Goal: Communication & Community: Answer question/provide support

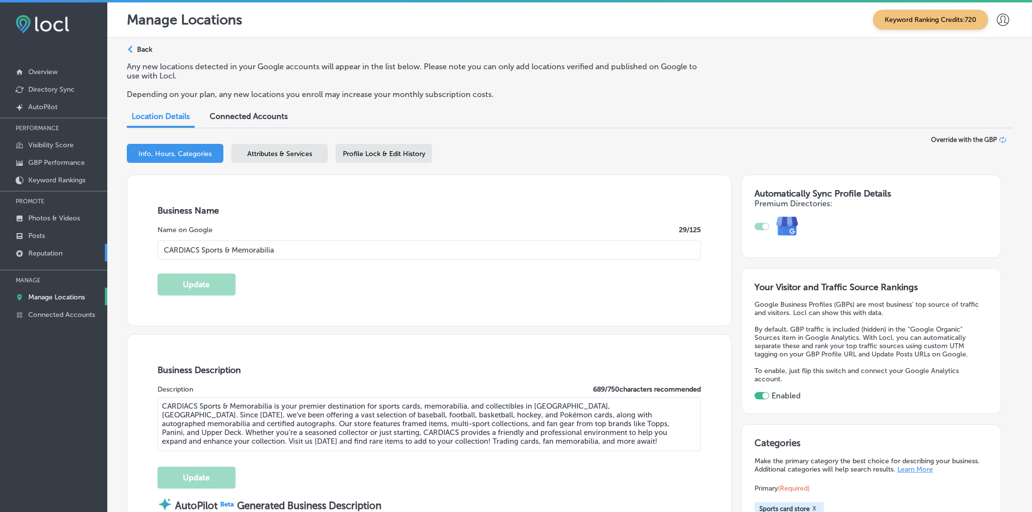
click at [53, 254] on p "Reputation" at bounding box center [45, 253] width 34 height 8
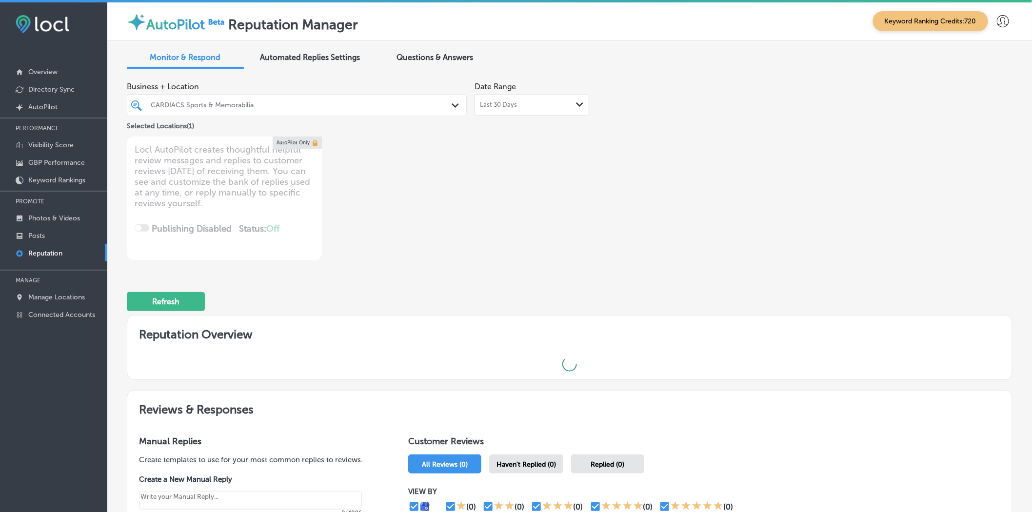
click at [377, 103] on div "CARDIACS Sports & Memorabilia" at bounding box center [302, 105] width 302 height 8
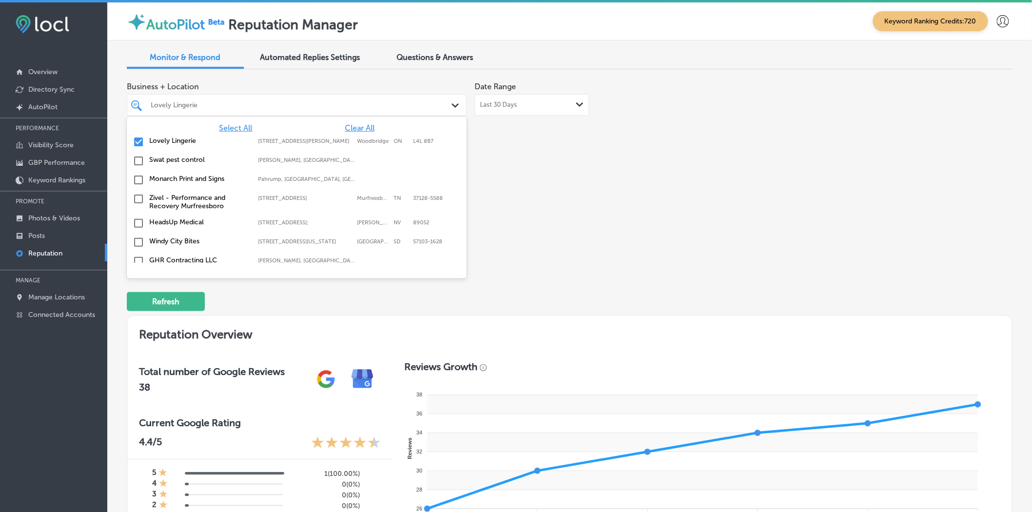
click at [138, 139] on input "checkbox" at bounding box center [139, 142] width 12 height 12
type textarea "x"
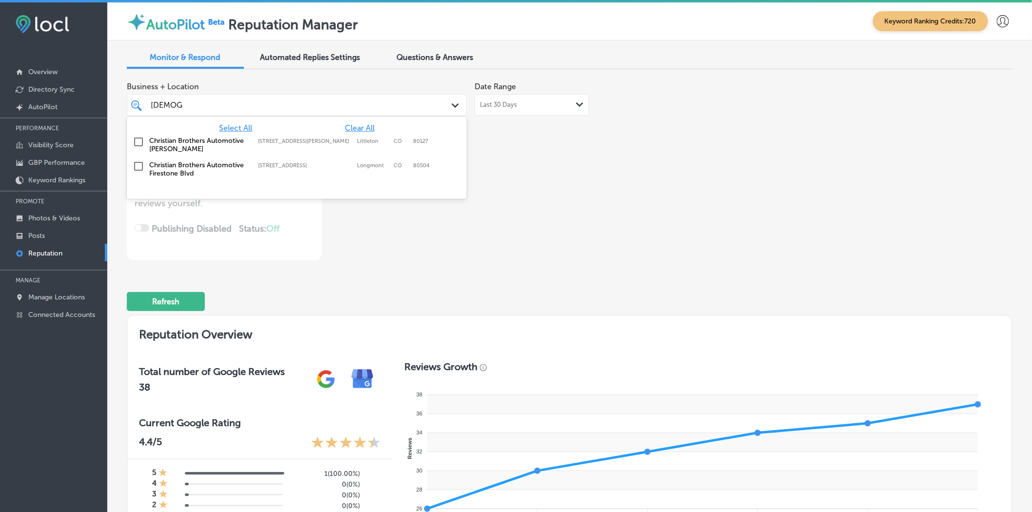
type input "[DEMOGRAPHIC_DATA]"
click at [139, 140] on input "checkbox" at bounding box center [139, 142] width 12 height 12
type textarea "x"
type input "[DEMOGRAPHIC_DATA]"
click at [531, 182] on div "Business + Location option [STREET_ADDRESS][PERSON_NAME]. [STREET_ADDRESS]. 3 r…" at bounding box center [393, 168] width 532 height 183
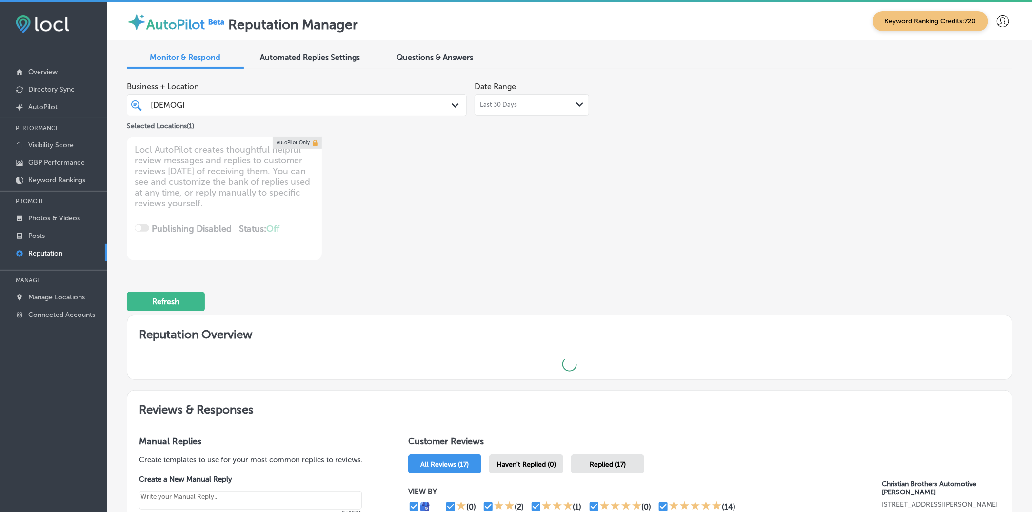
type textarea "x"
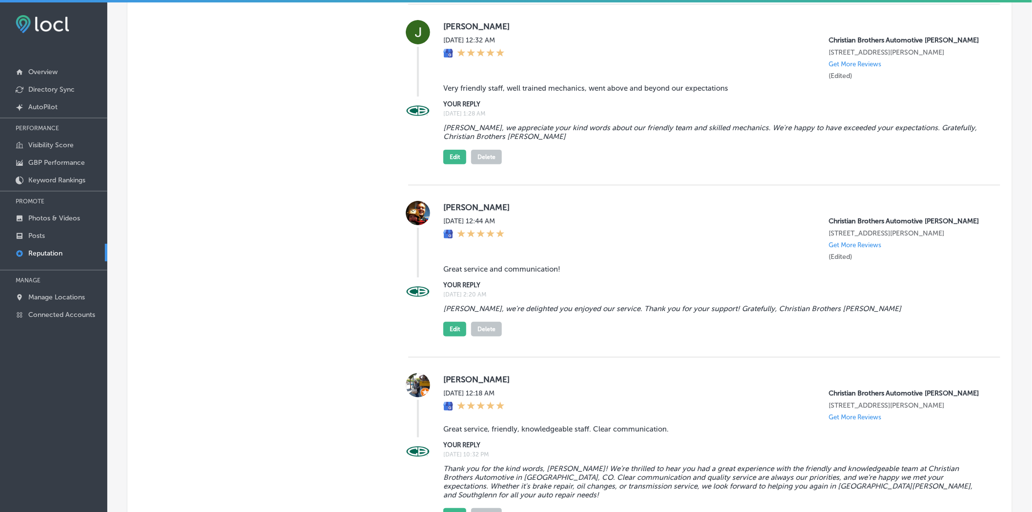
scroll to position [1571, 0]
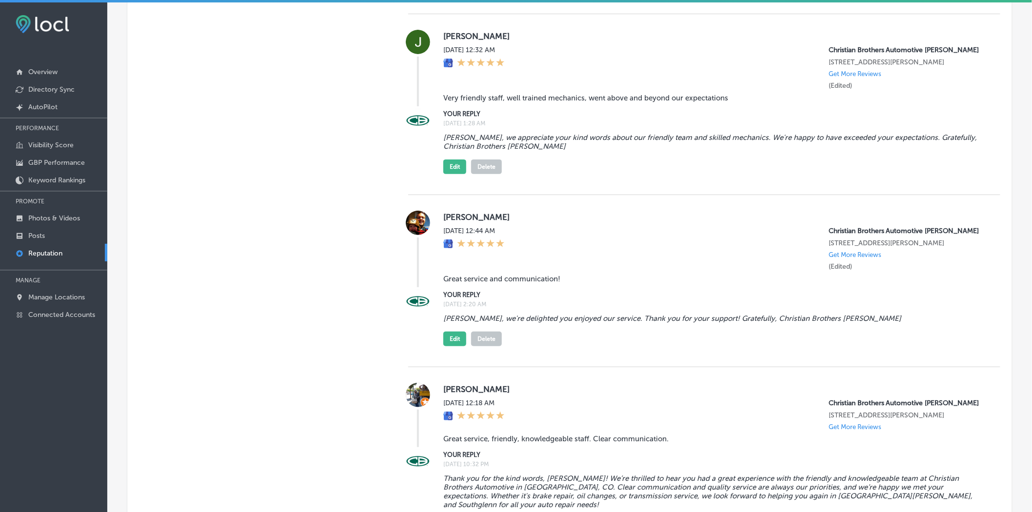
click at [455, 222] on label "[PERSON_NAME]" at bounding box center [713, 217] width 541 height 10
copy label "[PERSON_NAME]"
click at [489, 283] on blockquote "Great service and communication!" at bounding box center [713, 279] width 541 height 9
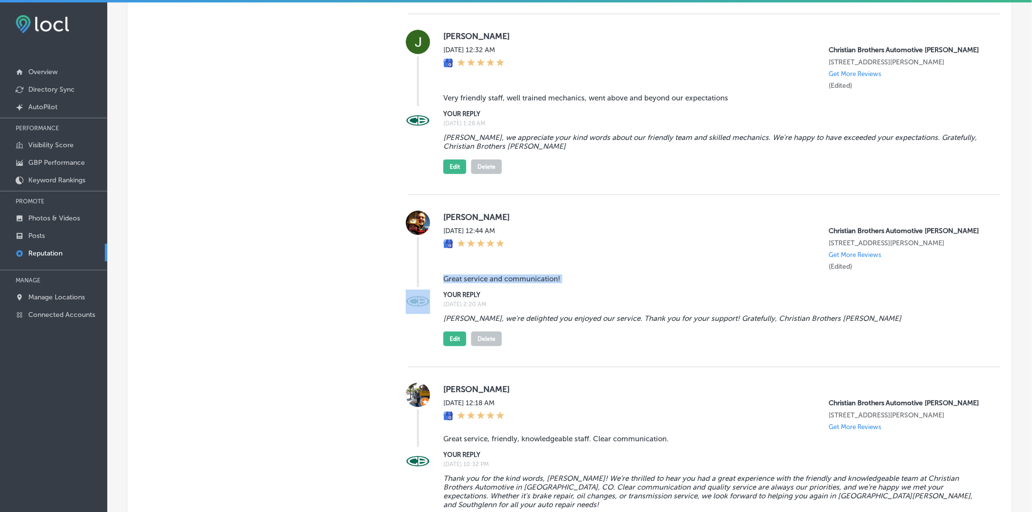
click at [489, 283] on blockquote "Great service and communication!" at bounding box center [713, 279] width 541 height 9
copy blockquote "Great service and communication!"
click at [449, 346] on button "Edit" at bounding box center [454, 339] width 23 height 15
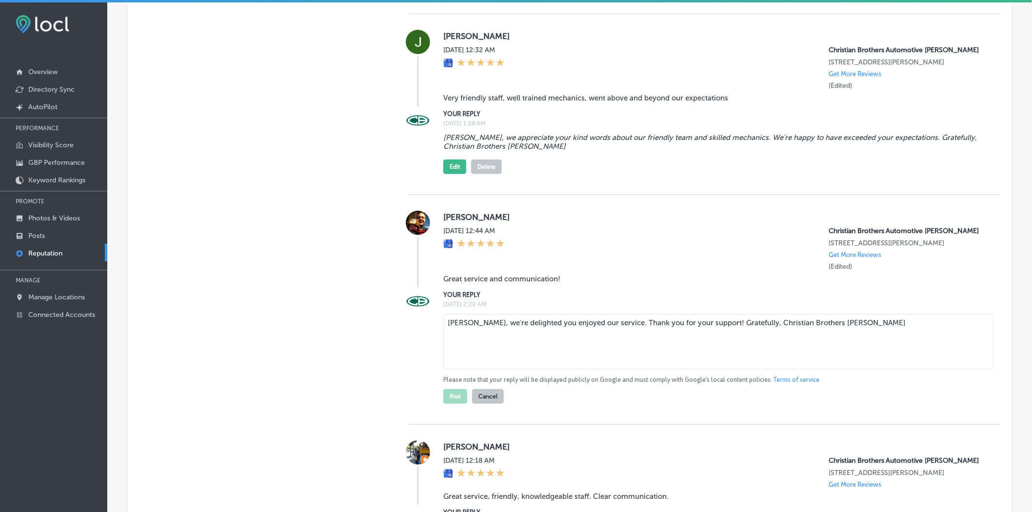
click at [482, 370] on textarea "[PERSON_NAME], we're delighted you enjoyed our service. Thank you for your supp…" at bounding box center [718, 342] width 550 height 56
paste textarea "[PERSON_NAME] you for the kind words, [PERSON_NAME]! We're thrilled to hear you…"
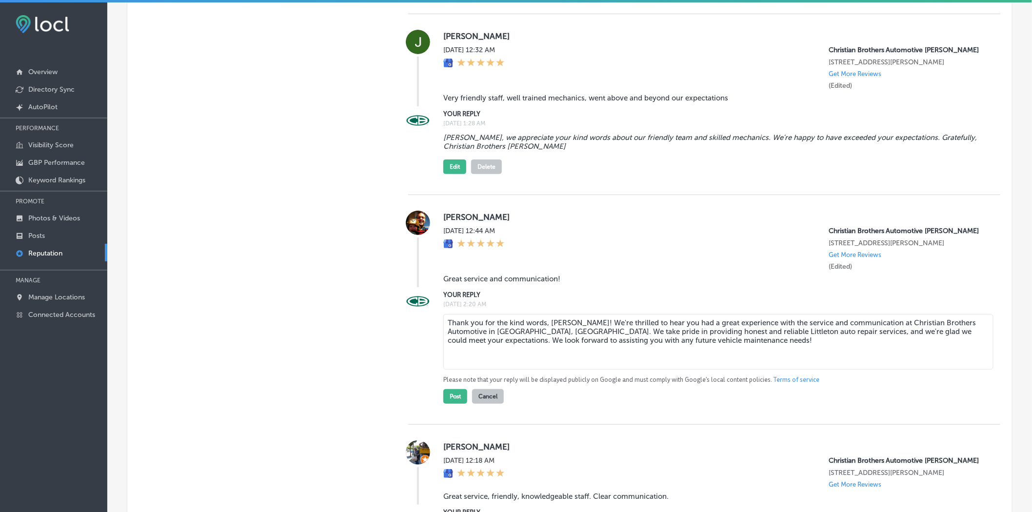
click at [612, 370] on textarea "Thank you for the kind words, [PERSON_NAME]! We're thrilled to hear you had a g…" at bounding box center [718, 342] width 550 height 56
type textarea "Thank you for the kind words, [PERSON_NAME]! We're happy to hear you had a grea…"
drag, startPoint x: 453, startPoint y: 452, endPoint x: 416, endPoint y: 428, distance: 43.8
click at [454, 404] on button "Post" at bounding box center [455, 396] width 24 height 15
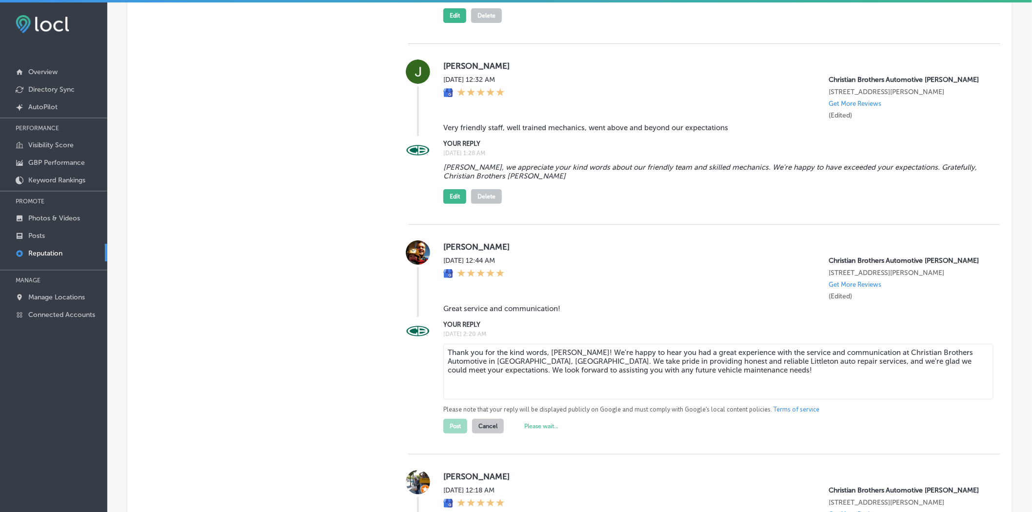
scroll to position [1517, 0]
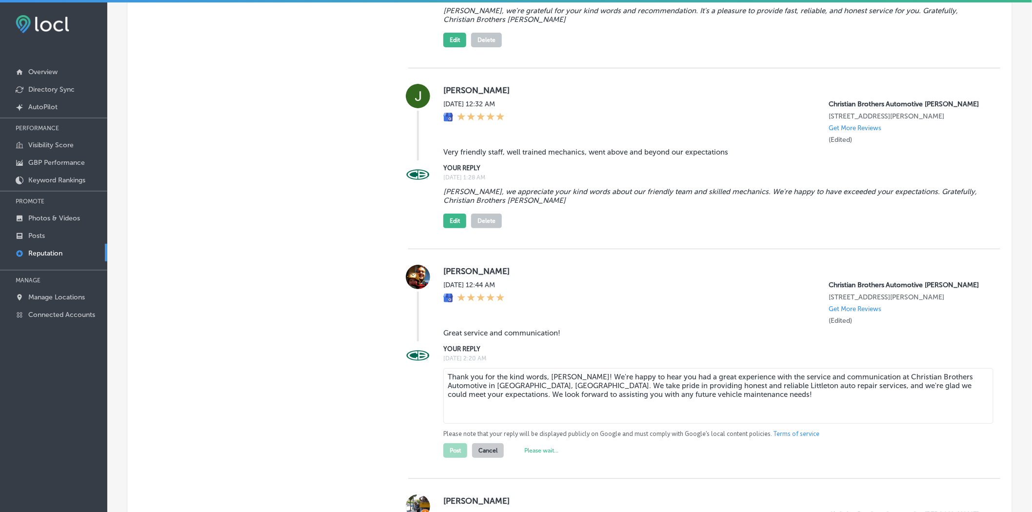
click at [455, 95] on label "[PERSON_NAME]" at bounding box center [713, 90] width 541 height 10
copy label "[PERSON_NAME]"
type textarea "x"
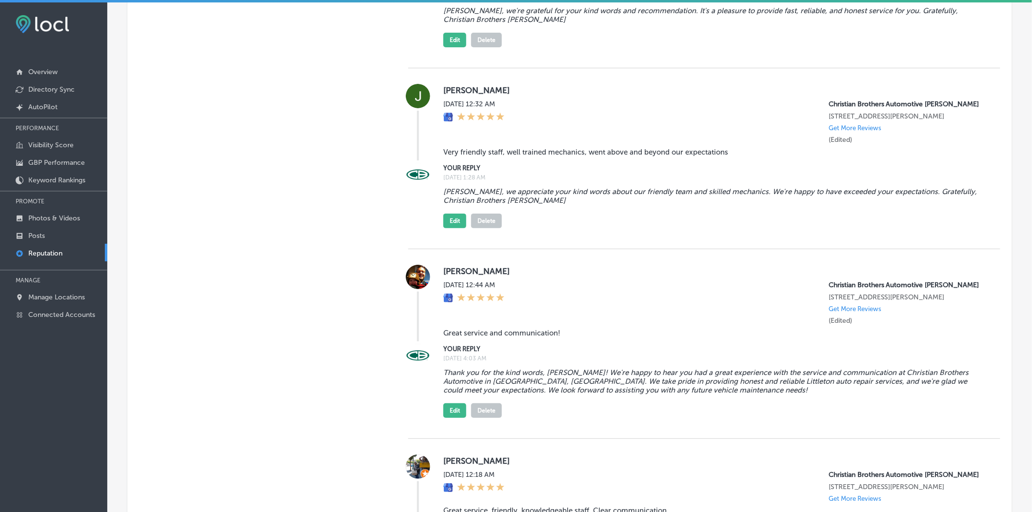
click at [470, 157] on blockquote "Very friendly staff, well trained mechanics, went above and beyond our expectat…" at bounding box center [713, 152] width 541 height 9
copy blockquote "Very friendly staff, well trained mechanics, went above and beyond our expectat…"
click at [456, 228] on button "Edit" at bounding box center [454, 221] width 23 height 15
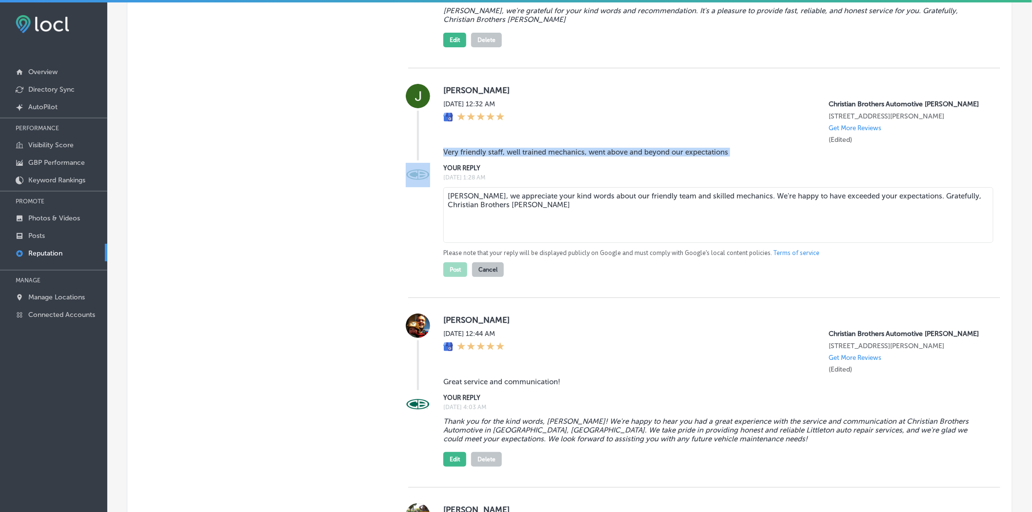
click at [470, 243] on textarea "[PERSON_NAME], we appreciate your kind words about our friendly team and skille…" at bounding box center [718, 215] width 550 height 56
paste textarea "Thank you so much for the great review, [PERSON_NAME]! We’re thrilled to hear t…"
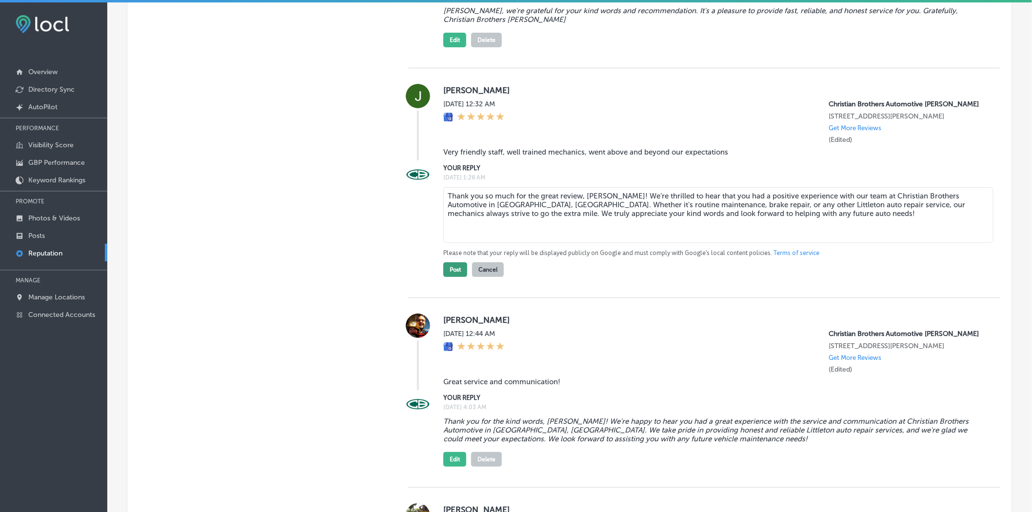
type textarea "Thank you so much for the great review, [PERSON_NAME]! We’re thrilled to hear t…"
click at [456, 277] on button "Post" at bounding box center [455, 269] width 24 height 15
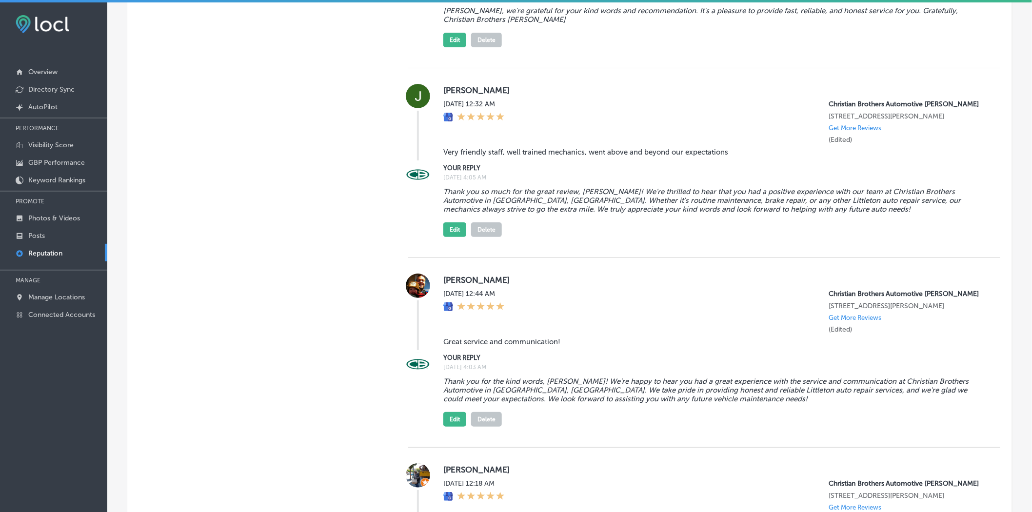
type textarea "x"
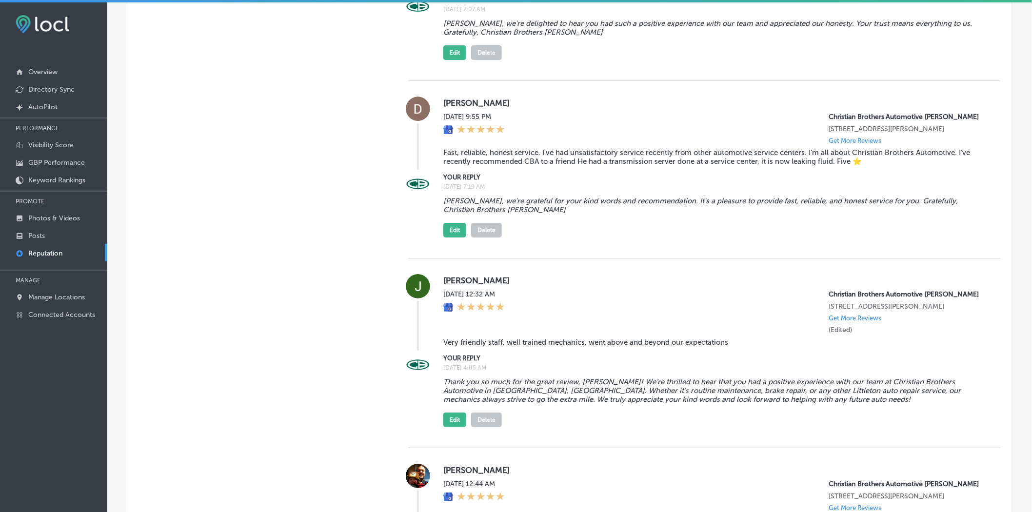
scroll to position [1300, 0]
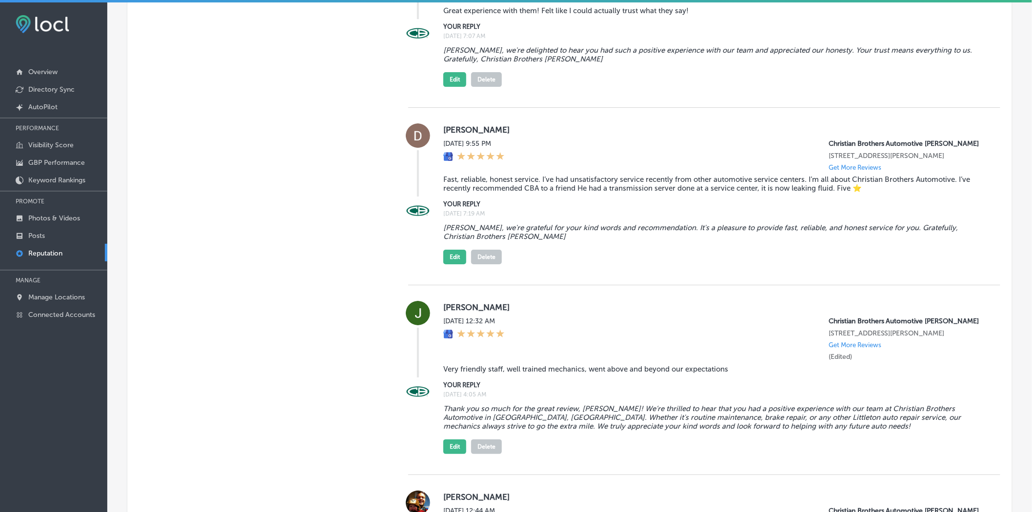
click at [459, 135] on label "[PERSON_NAME]" at bounding box center [713, 130] width 541 height 10
copy label "[PERSON_NAME]"
click at [463, 193] on blockquote "Fast, reliable, honest service. I’ve had unsatisfactory service recently from o…" at bounding box center [713, 184] width 541 height 18
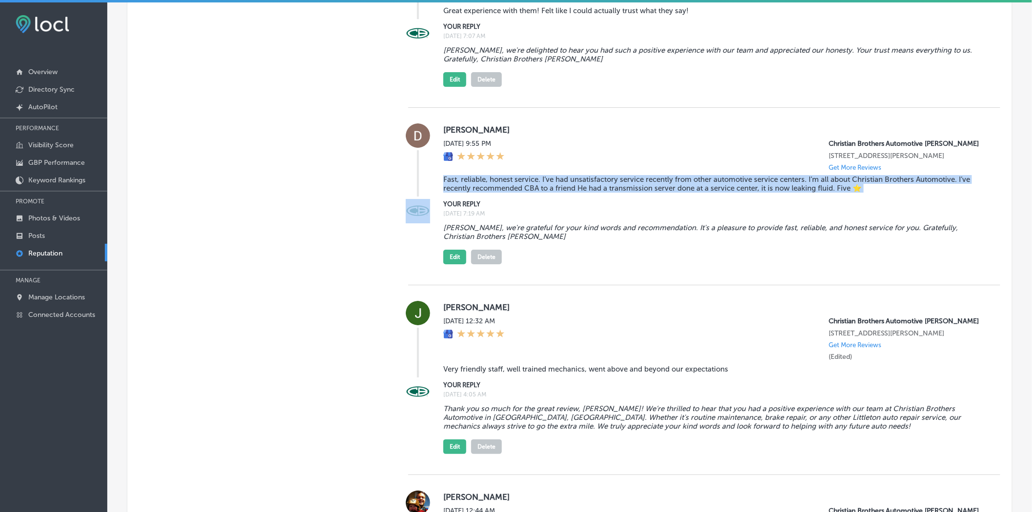
click at [463, 193] on blockquote "Fast, reliable, honest service. I’ve had unsatisfactory service recently from o…" at bounding box center [713, 184] width 541 height 18
copy blockquote "Fast, reliable, honest service. I’ve had unsatisfactory service recently from o…"
click at [452, 264] on button "Edit" at bounding box center [454, 257] width 23 height 15
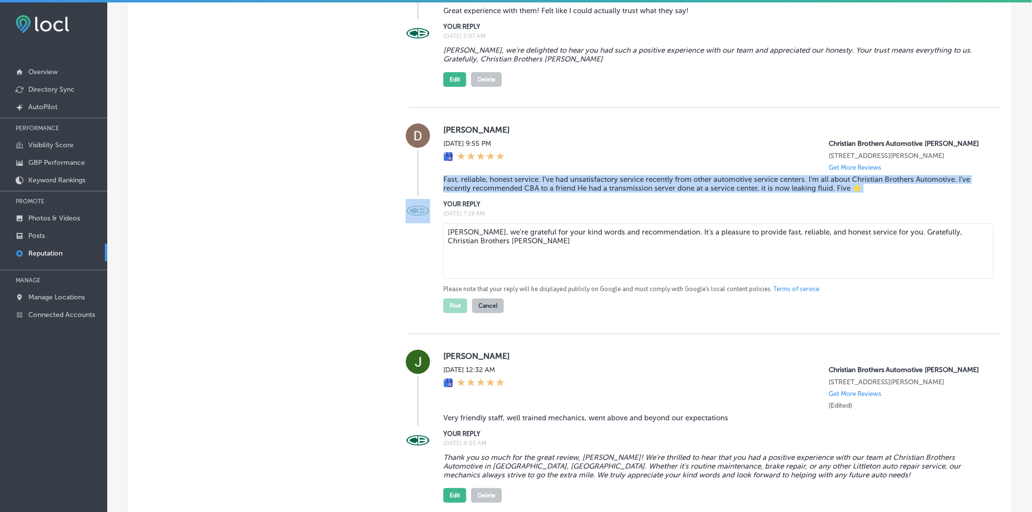
click at [489, 277] on textarea "[PERSON_NAME], we're grateful for your kind words and recommendation. It's a pl…" at bounding box center [718, 251] width 550 height 56
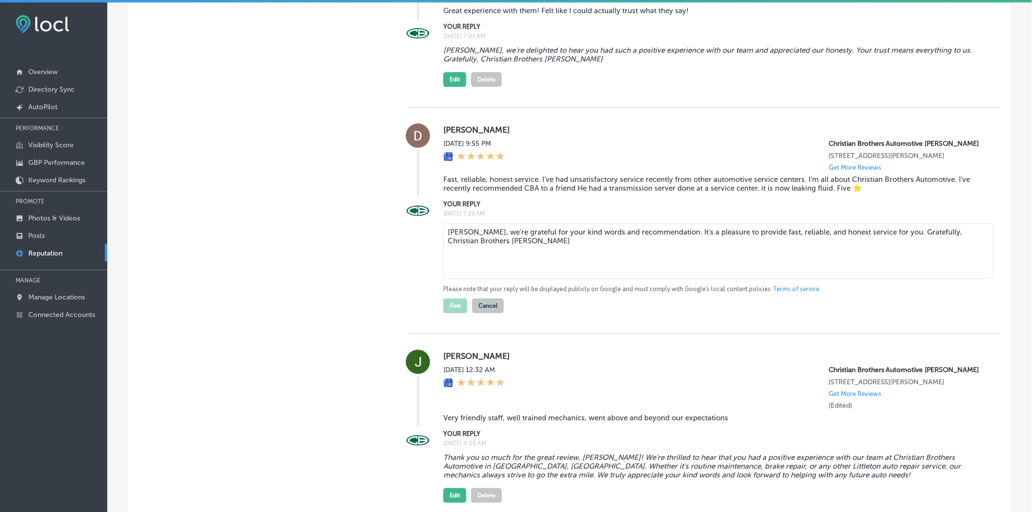
click at [489, 277] on textarea "[PERSON_NAME], we're grateful for your kind words and recommendation. It's a pl…" at bounding box center [718, 251] width 550 height 56
paste textarea "Thank you so much for the kind words, [PERSON_NAME]! We’re thrilled to hear tha…"
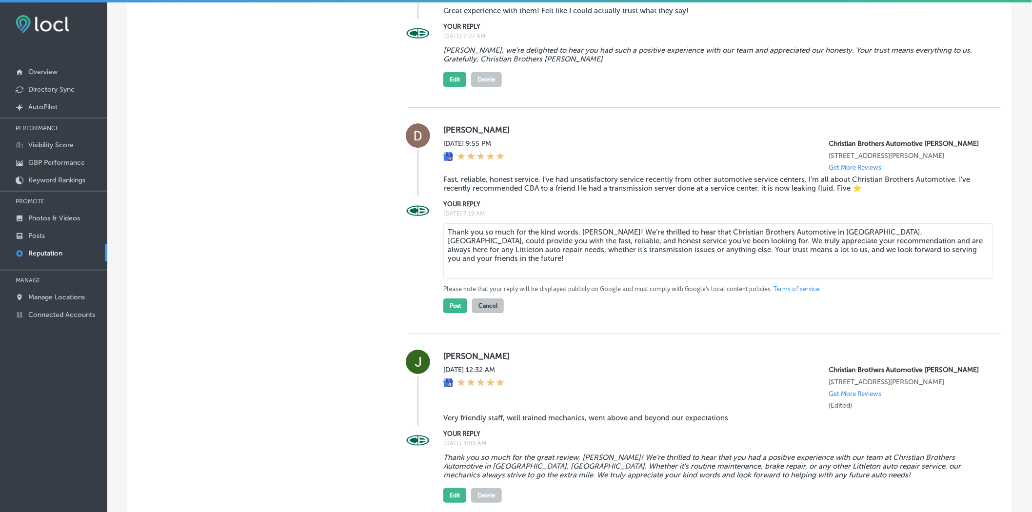
click at [637, 275] on textarea "Thank you so much for the kind words, [PERSON_NAME]! We’re thrilled to hear tha…" at bounding box center [718, 251] width 550 height 56
type textarea "Thank you so much for the kind words, [PERSON_NAME]! We’re glad to hear that Ch…"
click at [453, 313] on button "Post" at bounding box center [455, 305] width 24 height 15
type textarea "x"
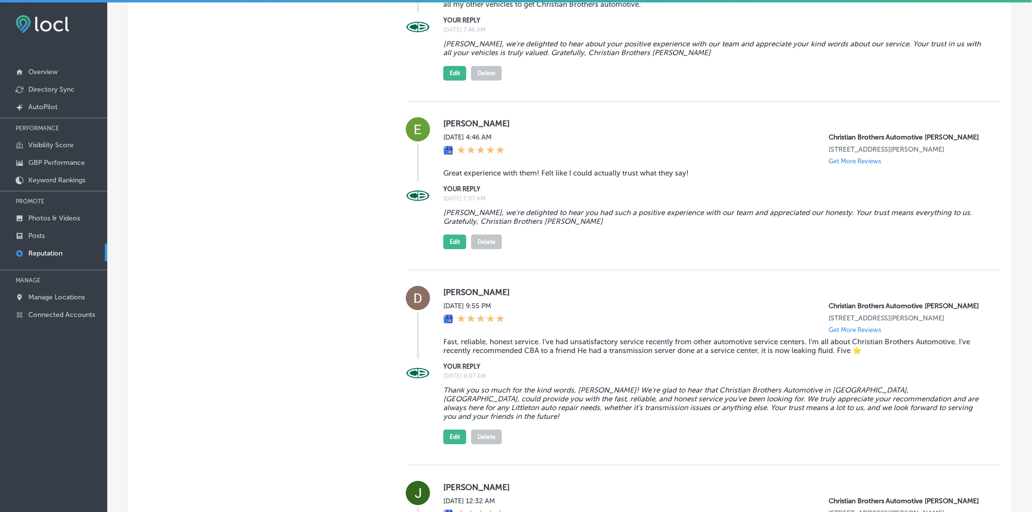
scroll to position [1084, 0]
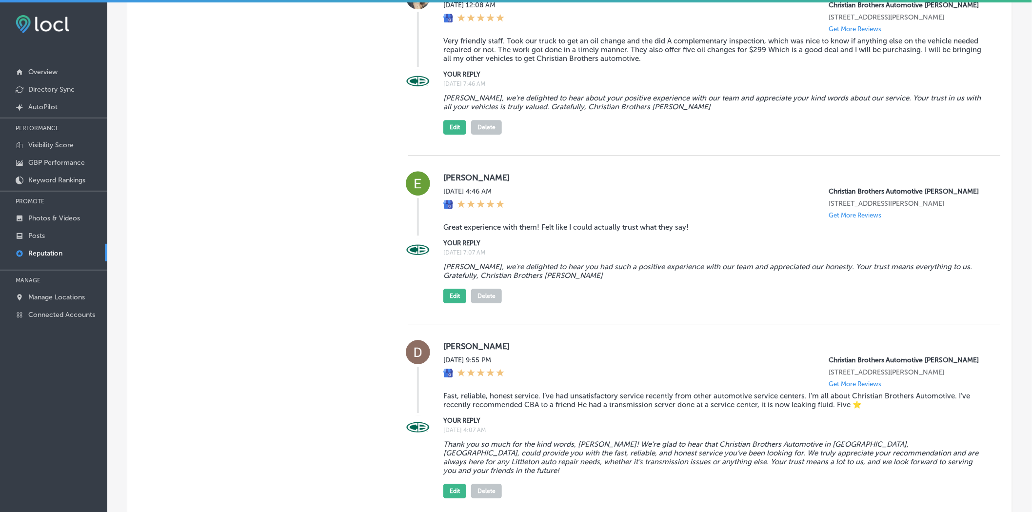
click at [445, 182] on label "[PERSON_NAME]" at bounding box center [713, 178] width 541 height 10
click at [446, 182] on label "[PERSON_NAME]" at bounding box center [713, 178] width 541 height 10
copy label "[PERSON_NAME]"
click at [466, 232] on blockquote "Great experience with them! Felt like I could actually trust what they say!" at bounding box center [713, 227] width 541 height 9
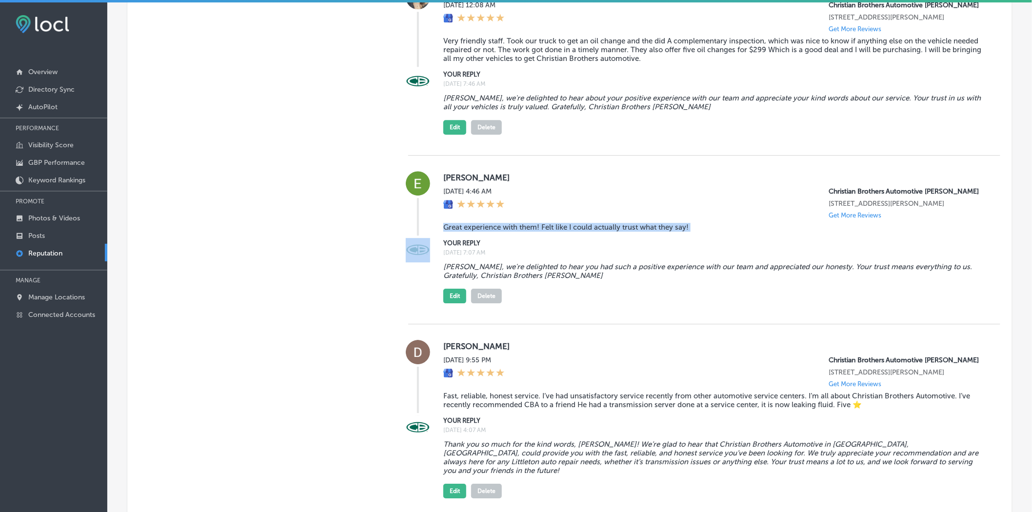
click at [466, 232] on blockquote "Great experience with them! Felt like I could actually trust what they say!" at bounding box center [713, 227] width 541 height 9
copy blockquote "Great experience with them! Felt like I could actually trust what they say!"
click at [454, 303] on button "Edit" at bounding box center [454, 296] width 23 height 15
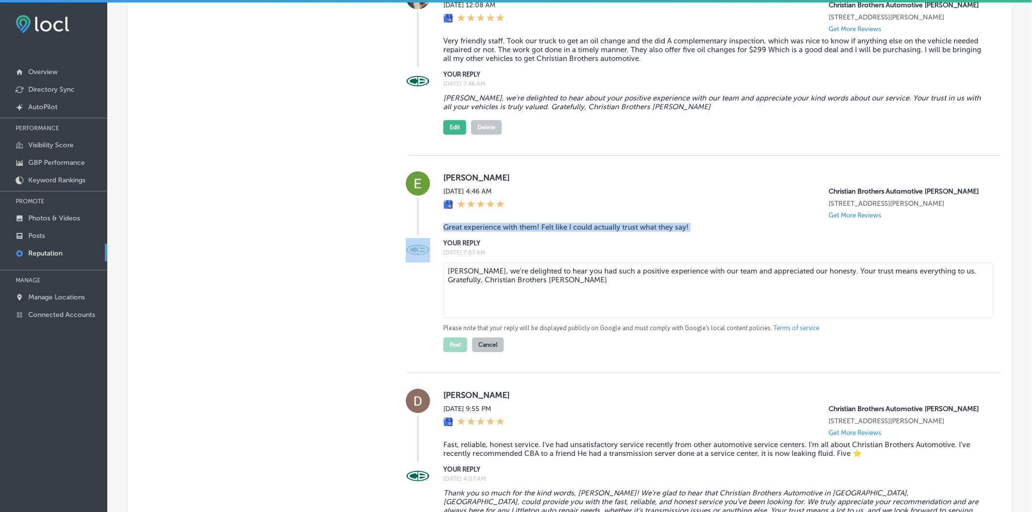
click at [500, 310] on textarea "[PERSON_NAME], we're delighted to hear you had such a positive experience with …" at bounding box center [718, 290] width 550 height 56
click at [500, 309] on textarea "[PERSON_NAME], we're delighted to hear you had such a positive experience with …" at bounding box center [718, 290] width 550 height 56
paste textarea "Thank you for the kind words, [PERSON_NAME]! We’re thrilled to hear you had a g…"
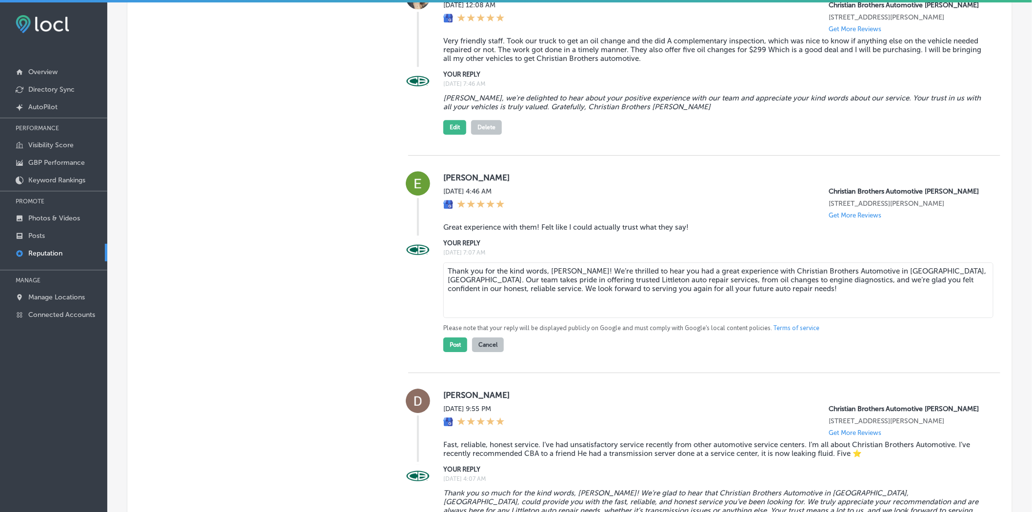
click at [601, 301] on textarea "Thank you for the kind words, [PERSON_NAME]! We’re thrilled to hear you had a g…" at bounding box center [718, 290] width 550 height 56
type textarea "Thank you for the kind words, [PERSON_NAME]! We’re delighted to hear you had a …"
click at [457, 352] on button "Post" at bounding box center [455, 345] width 24 height 15
type textarea "x"
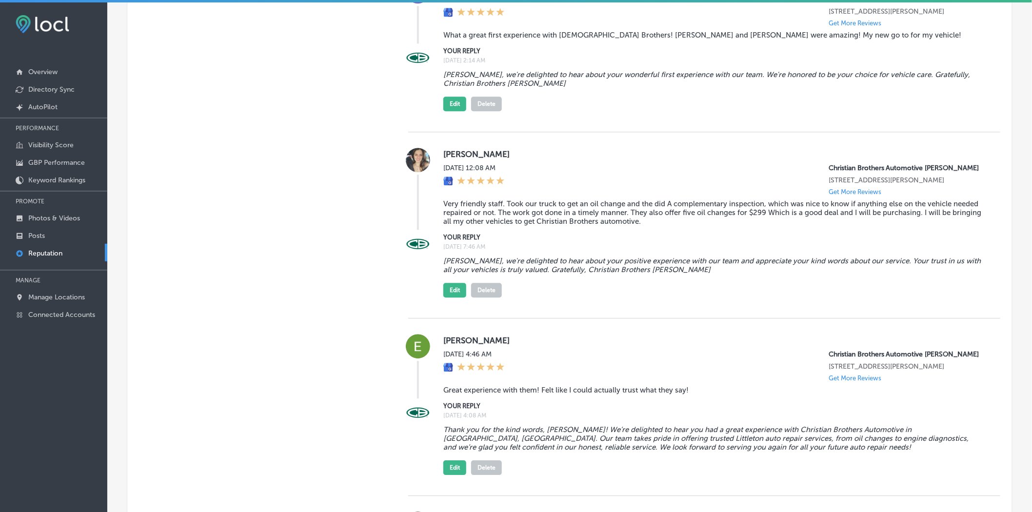
scroll to position [867, 0]
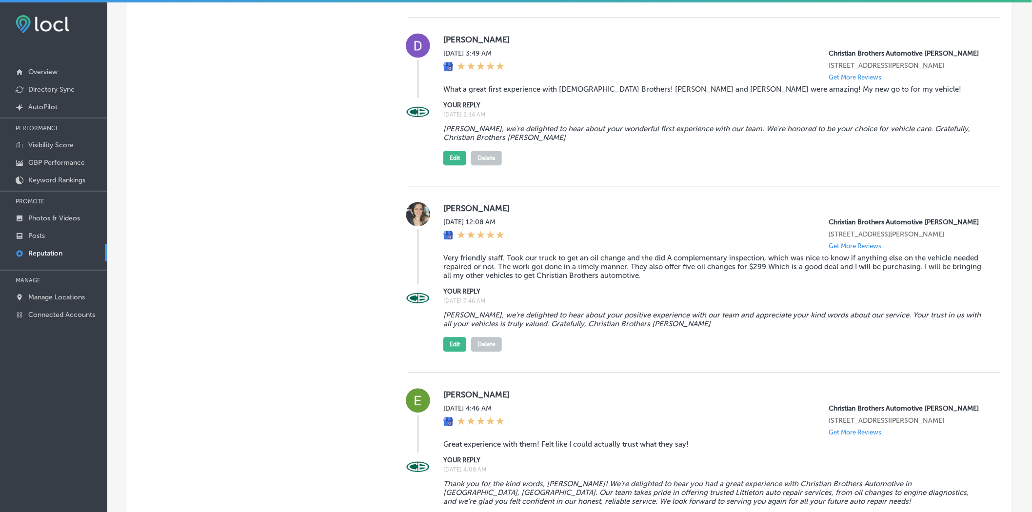
click at [461, 213] on label "[PERSON_NAME]" at bounding box center [713, 208] width 541 height 10
copy label "[PERSON_NAME]"
click at [466, 280] on blockquote "Very friendly staff. Took our truck to get an oil change and the did A compleme…" at bounding box center [713, 267] width 541 height 26
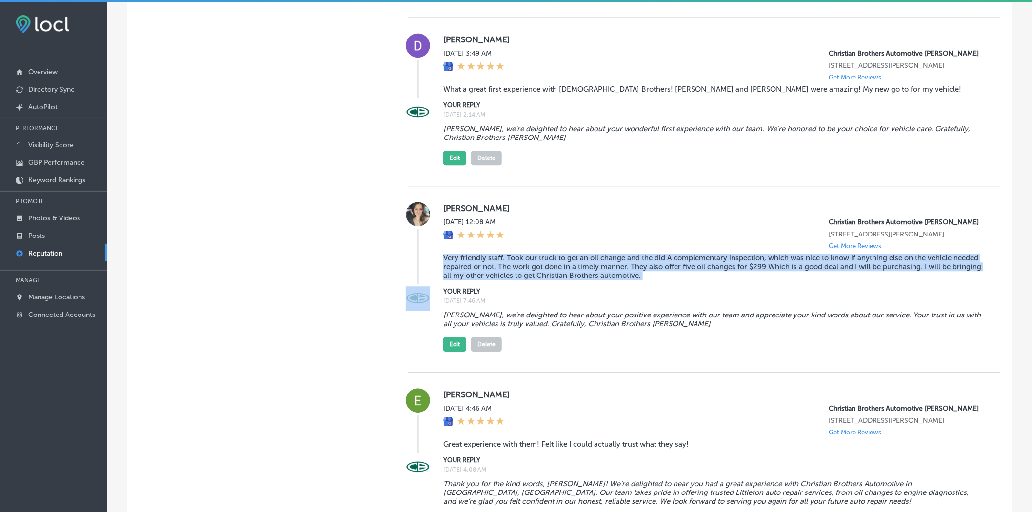
click at [466, 280] on blockquote "Very friendly staff. Took our truck to get an oil change and the did A compleme…" at bounding box center [713, 267] width 541 height 26
copy blockquote "Very friendly staff. Took our truck to get an oil change and the did A compleme…"
click at [454, 352] on button "Edit" at bounding box center [454, 344] width 23 height 15
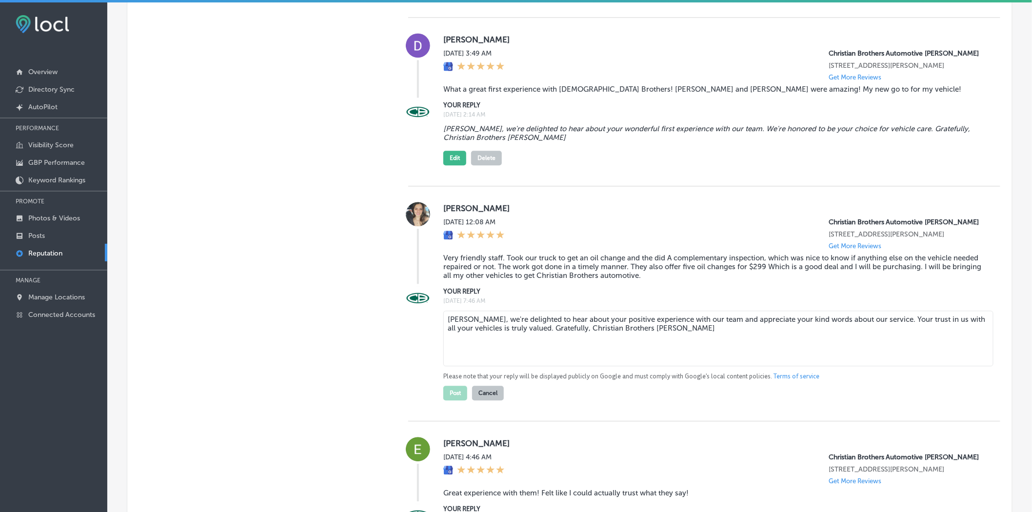
click at [471, 345] on textarea "[PERSON_NAME], we're delighted to hear about your positive experience with our …" at bounding box center [718, 339] width 550 height 56
paste textarea "Thank you for the kind words, [PERSON_NAME]! We’re so glad to hear you had a gr…"
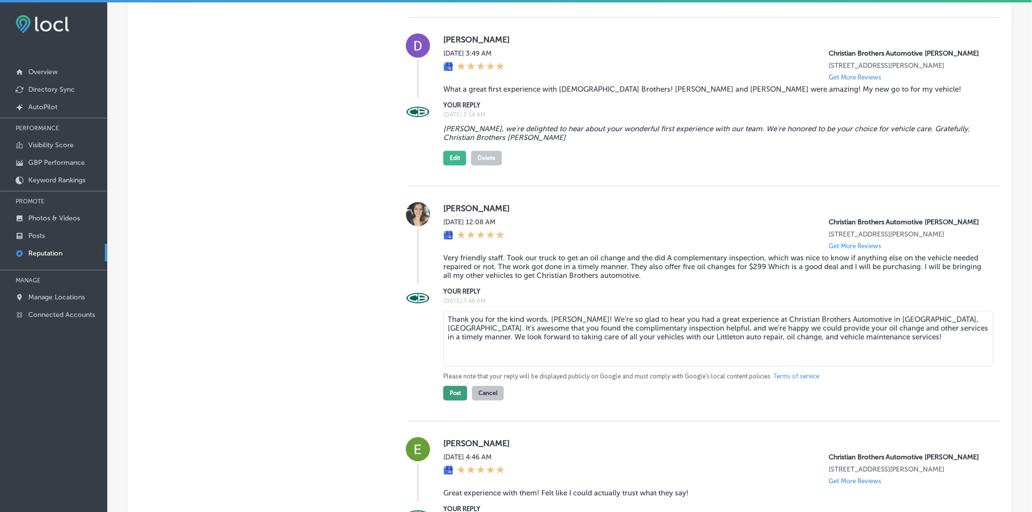
type textarea "Thank you for the kind words, [PERSON_NAME]! We’re so glad to hear you had a gr…"
click at [454, 400] on button "Post" at bounding box center [455, 393] width 24 height 15
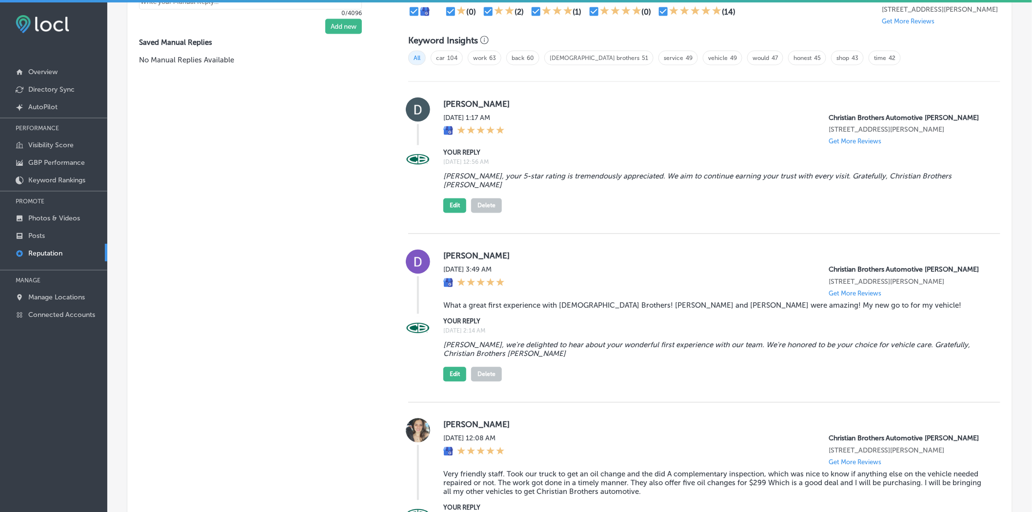
type textarea "x"
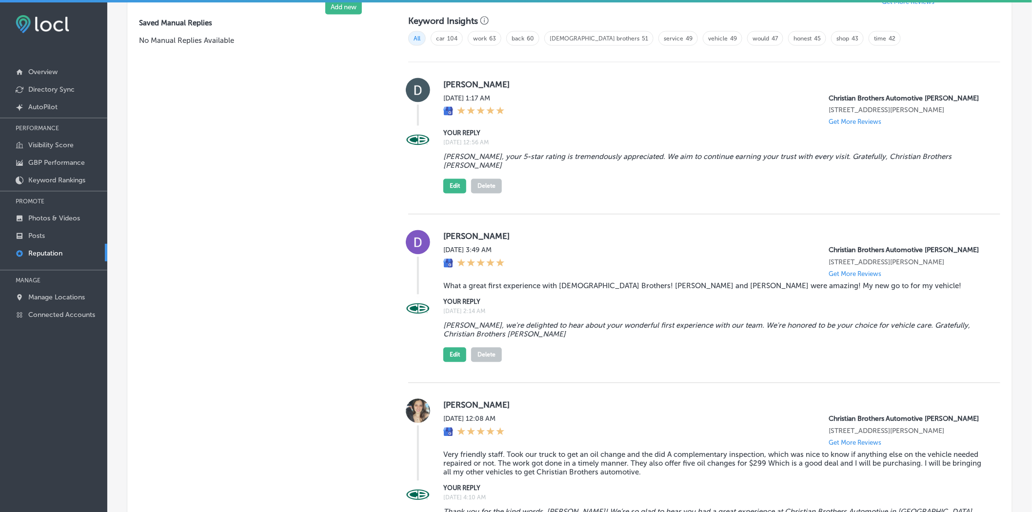
scroll to position [650, 0]
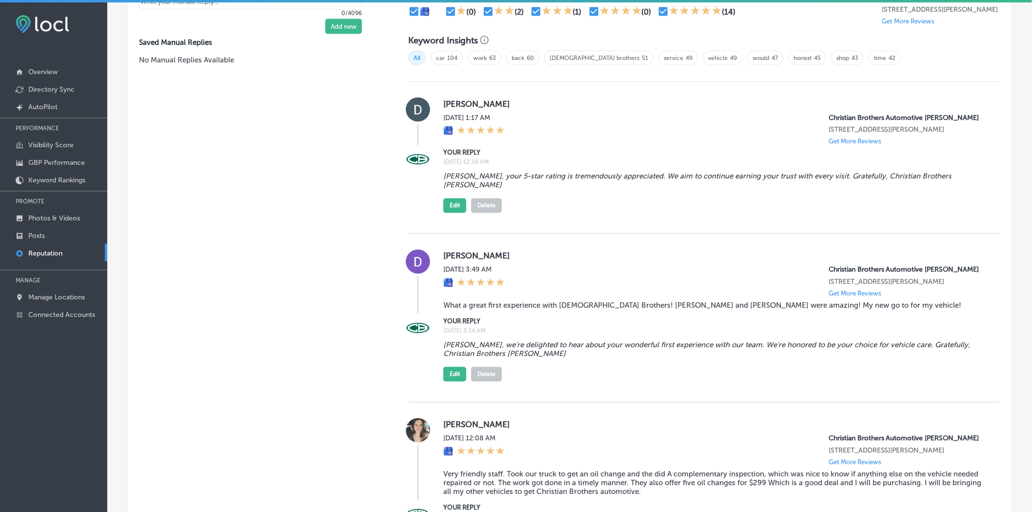
click at [459, 257] on label "[PERSON_NAME]" at bounding box center [713, 256] width 541 height 10
click at [487, 310] on blockquote "What a great first experience with [DEMOGRAPHIC_DATA] Brothers! [PERSON_NAME] a…" at bounding box center [713, 305] width 541 height 9
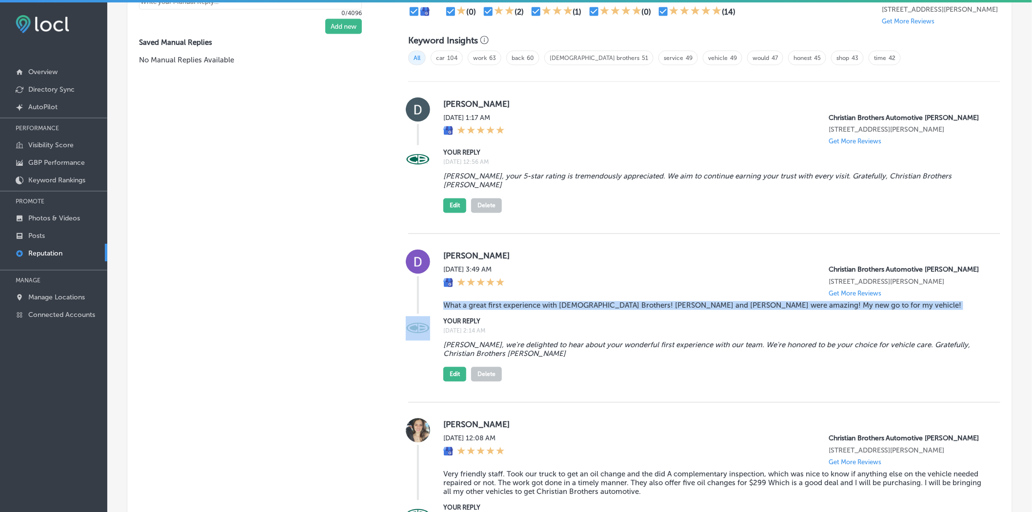
click at [487, 310] on blockquote "What a great first experience with [DEMOGRAPHIC_DATA] Brothers! [PERSON_NAME] a…" at bounding box center [713, 305] width 541 height 9
click at [449, 382] on button "Edit" at bounding box center [454, 374] width 23 height 15
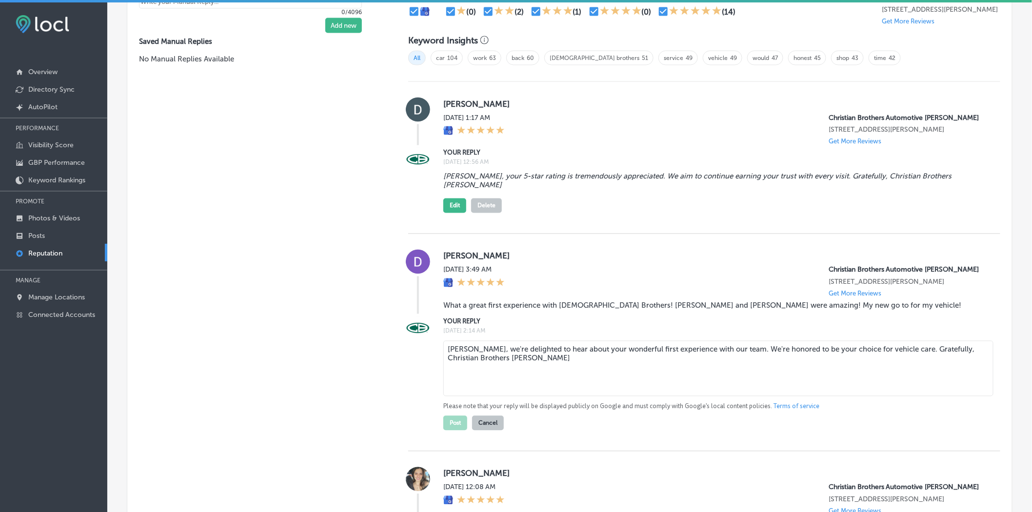
click at [475, 362] on textarea "[PERSON_NAME], we're delighted to hear about your wonderful first experience wi…" at bounding box center [718, 369] width 550 height 56
paste textarea "Thank you for the wonderful review, [PERSON_NAME]! We’re so pleased to hear tha…"
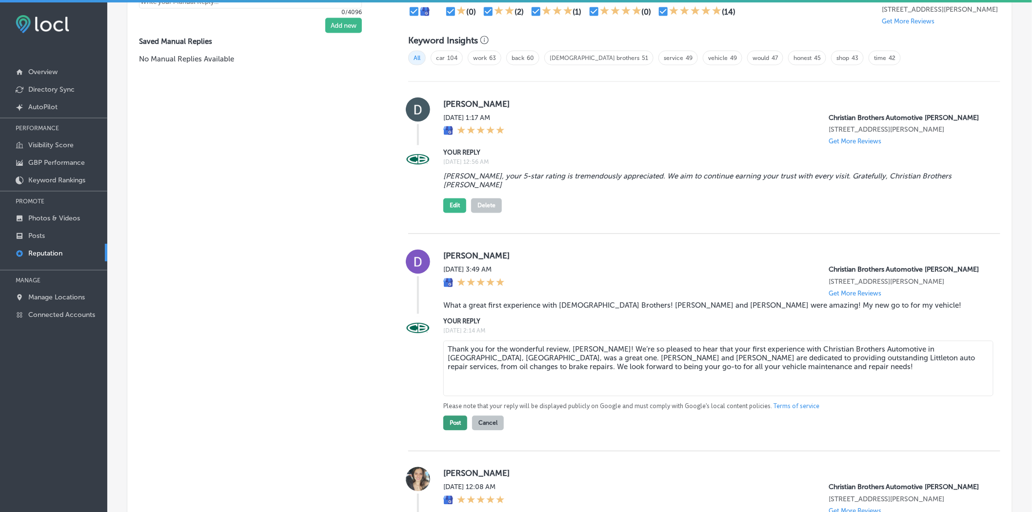
type textarea "Thank you for the wonderful review, [PERSON_NAME]! We’re so pleased to hear tha…"
click at [446, 431] on button "Post" at bounding box center [455, 423] width 24 height 15
type textarea "x"
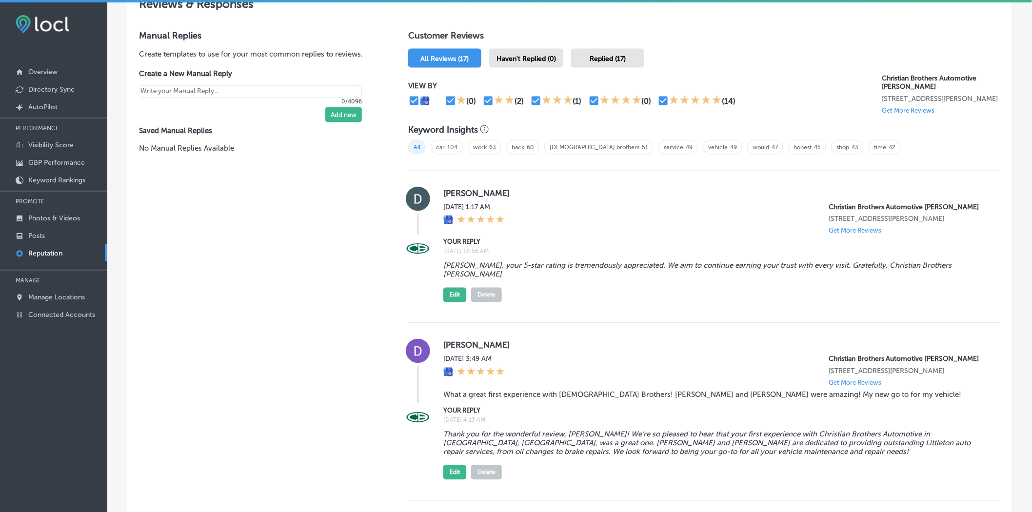
scroll to position [542, 0]
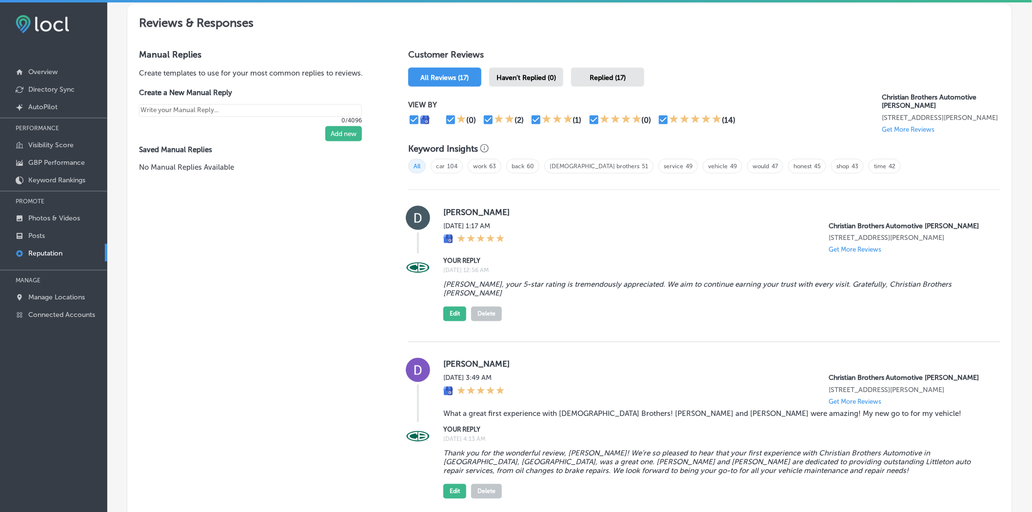
click at [455, 214] on label "[PERSON_NAME]" at bounding box center [713, 212] width 541 height 10
click at [500, 296] on blockquote "[PERSON_NAME], your 5-star rating is tremendously appreciated. We aim to contin…" at bounding box center [713, 289] width 541 height 18
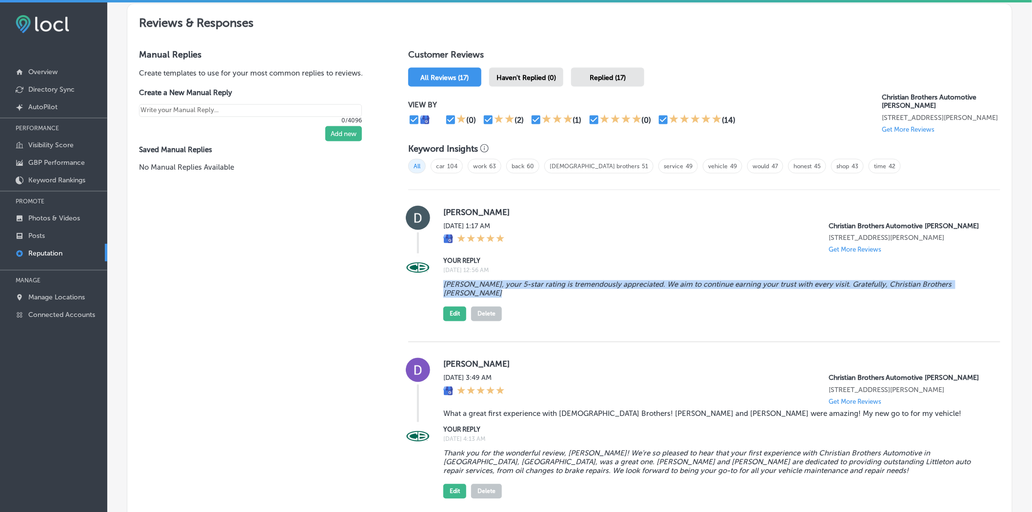
click at [500, 296] on blockquote "[PERSON_NAME], your 5-star rating is tremendously appreciated. We aim to contin…" at bounding box center [713, 289] width 541 height 18
click at [449, 316] on button "Edit" at bounding box center [454, 314] width 23 height 15
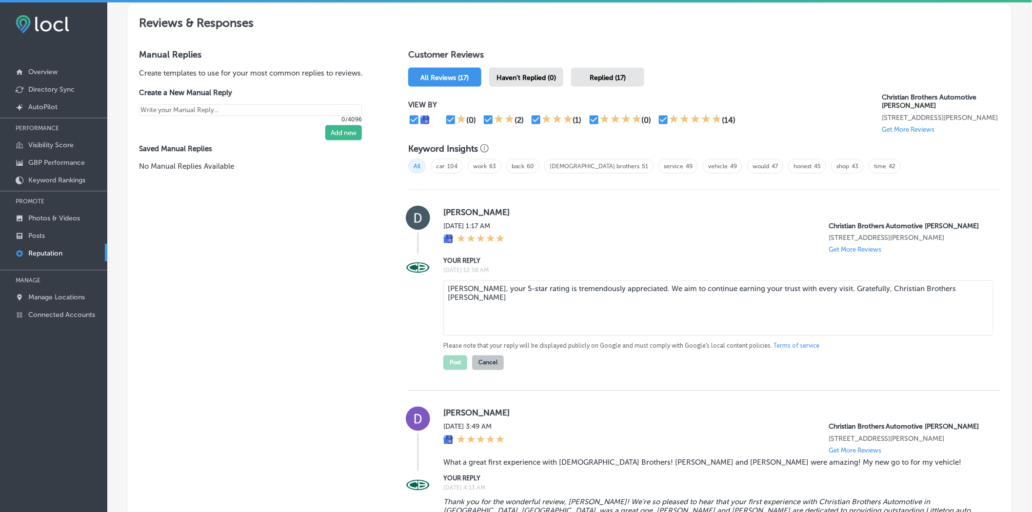
click at [514, 298] on textarea "[PERSON_NAME], your 5-star rating is tremendously appreciated. We aim to contin…" at bounding box center [718, 308] width 550 height 56
paste textarea "Thank you for the 5-star rating, [PERSON_NAME]! We truly appreciate your trust …"
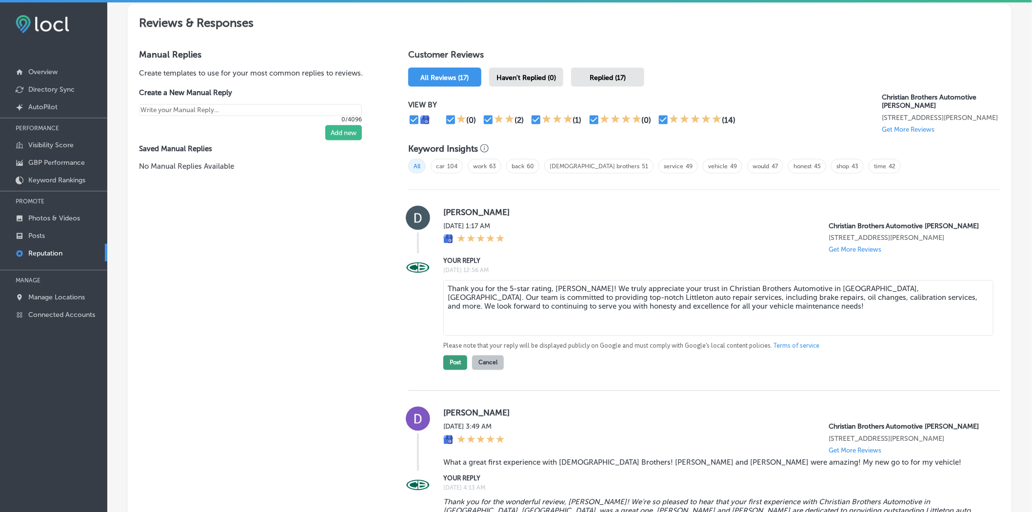
type textarea "Thank you for the 5-star rating, [PERSON_NAME]! We truly appreciate your trust …"
click at [446, 370] on button "Post" at bounding box center [455, 363] width 24 height 15
type textarea "x"
